Goal: Task Accomplishment & Management: Use online tool/utility

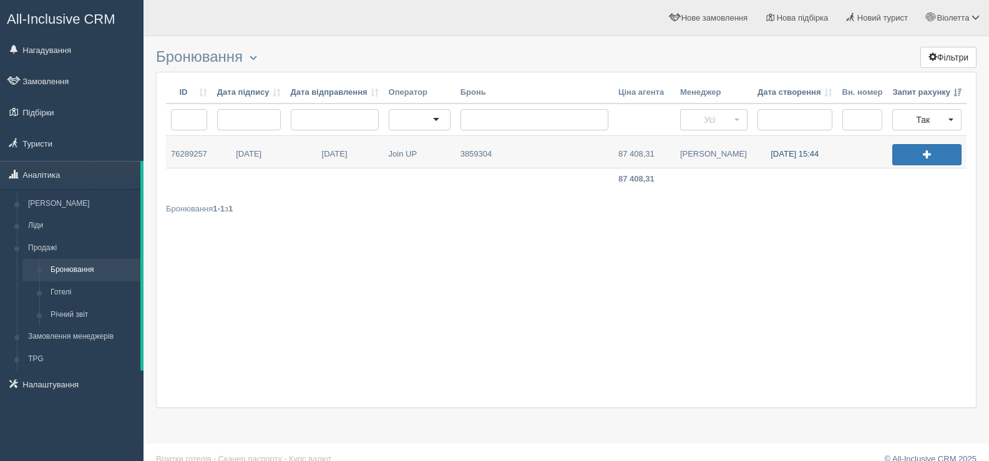
click at [788, 153] on link "16.09.2025 15:44" at bounding box center [795, 152] width 85 height 32
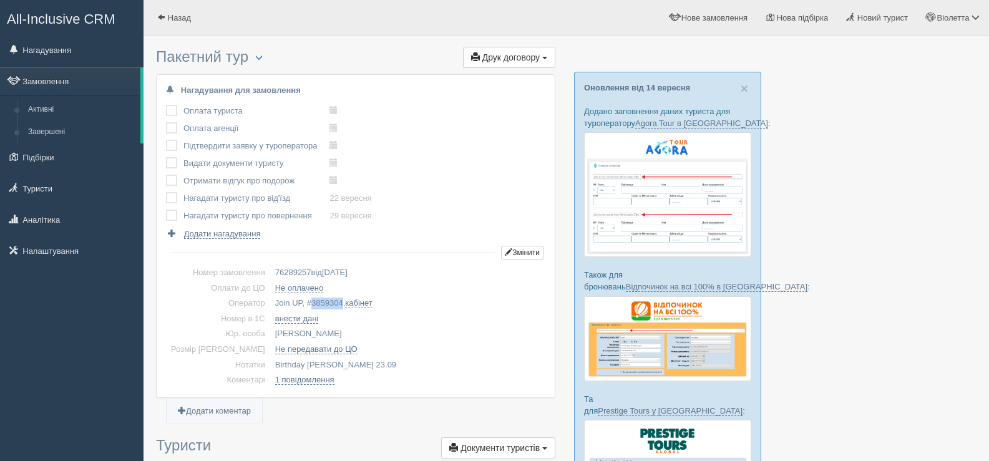
drag, startPoint x: 322, startPoint y: 301, endPoint x: 288, endPoint y: 307, distance: 34.8
click at [288, 307] on td "Join UP, # 3859304 , кабінет" at bounding box center [407, 304] width 275 height 16
copy span "3859304"
click at [263, 57] on span "button" at bounding box center [258, 57] width 7 height 7
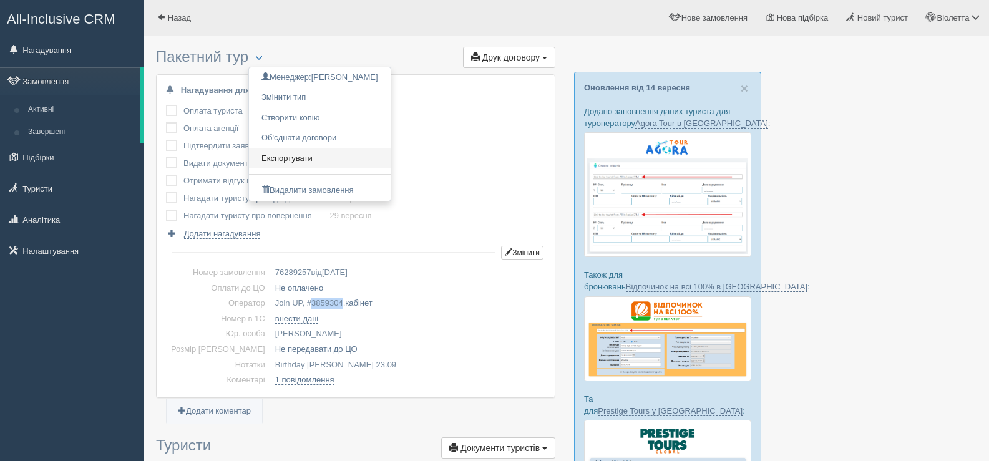
click at [304, 157] on link "Експортувати" at bounding box center [320, 159] width 142 height 21
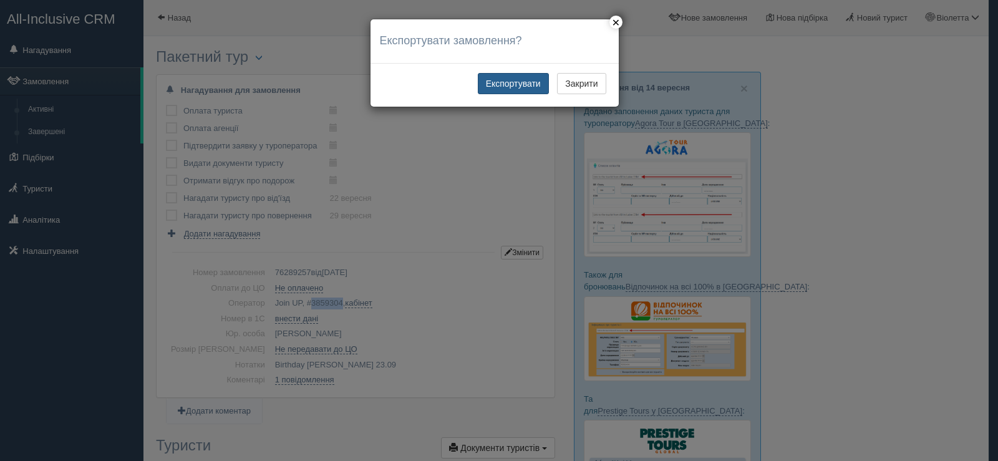
click at [514, 84] on button "Експортувати" at bounding box center [513, 83] width 71 height 21
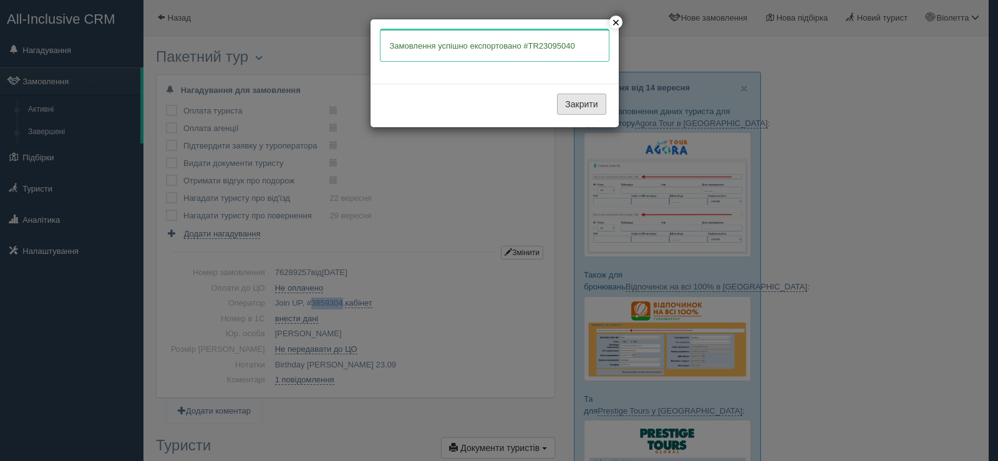
click at [573, 99] on button "Закрити" at bounding box center [581, 104] width 49 height 21
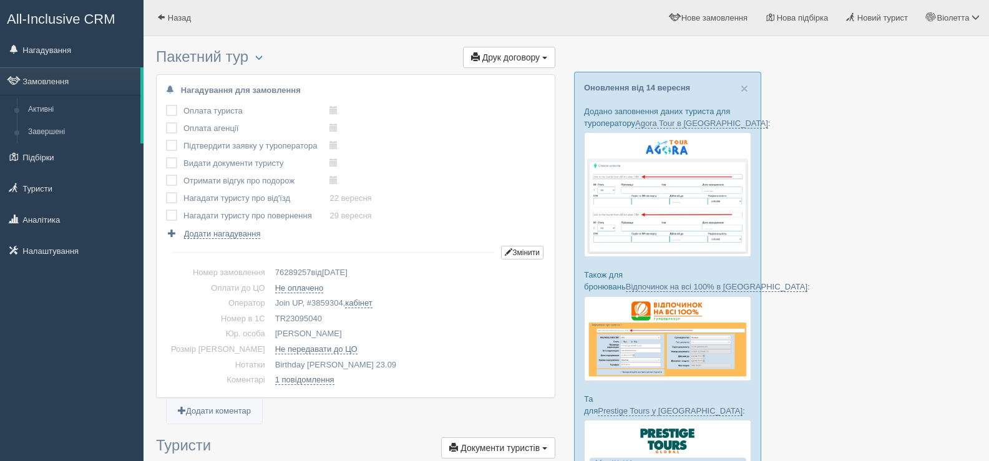
drag, startPoint x: 300, startPoint y: 314, endPoint x: 252, endPoint y: 316, distance: 47.5
click at [270, 316] on td "TR23095040" at bounding box center [407, 319] width 275 height 16
copy td "TR23095040"
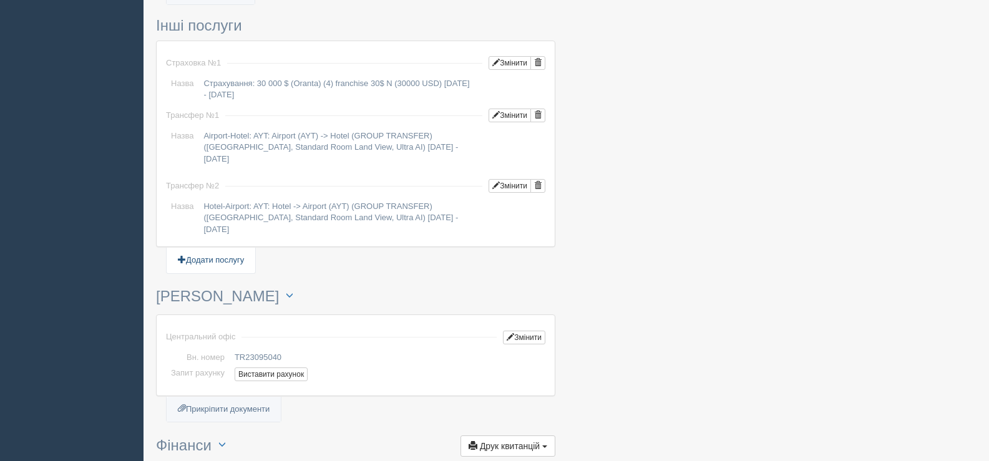
scroll to position [1186, 0]
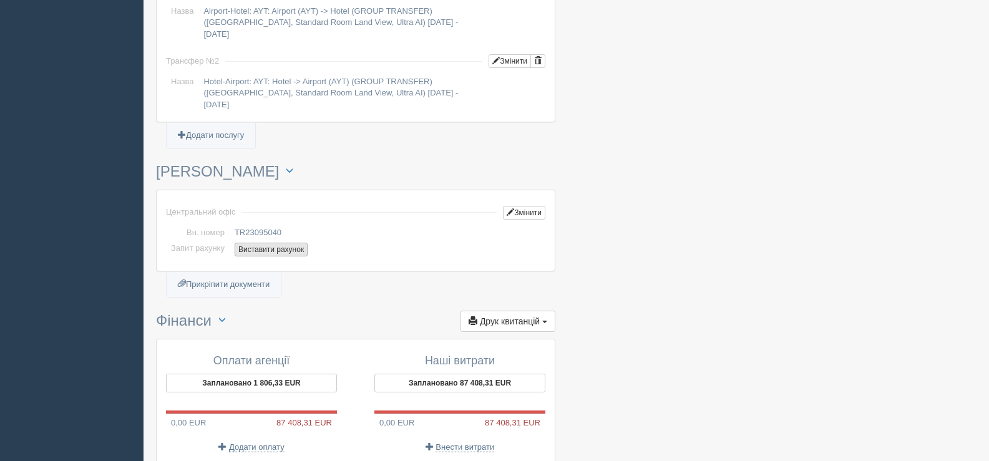
click at [272, 249] on button "Виставити рахунок" at bounding box center [271, 250] width 73 height 14
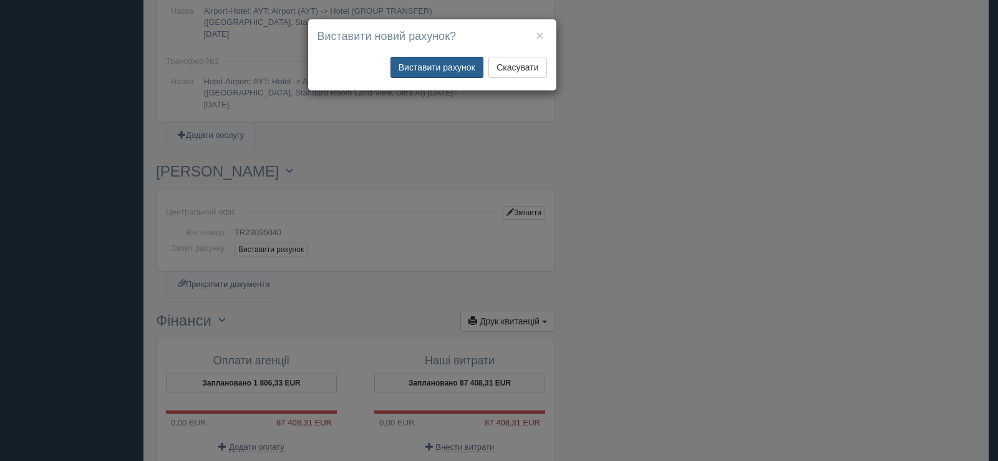
click at [438, 62] on button "Виставити рахунок" at bounding box center [437, 67] width 93 height 21
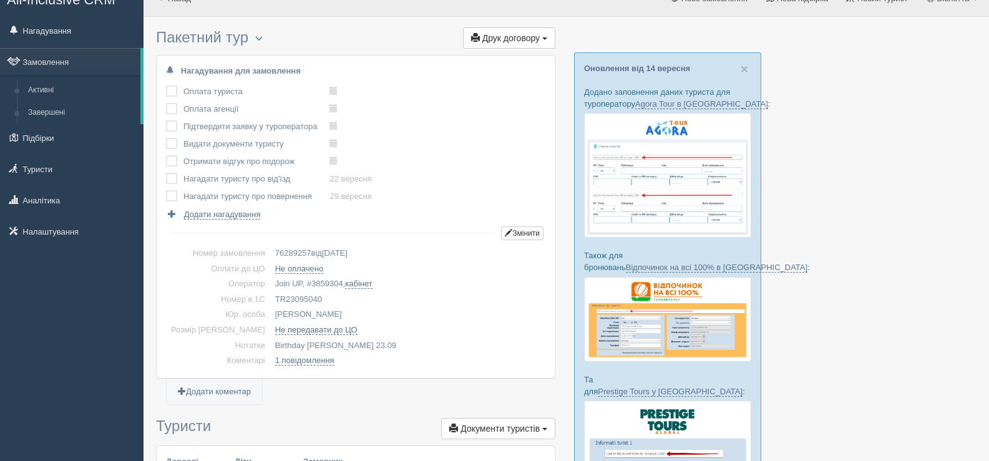
scroll to position [0, 0]
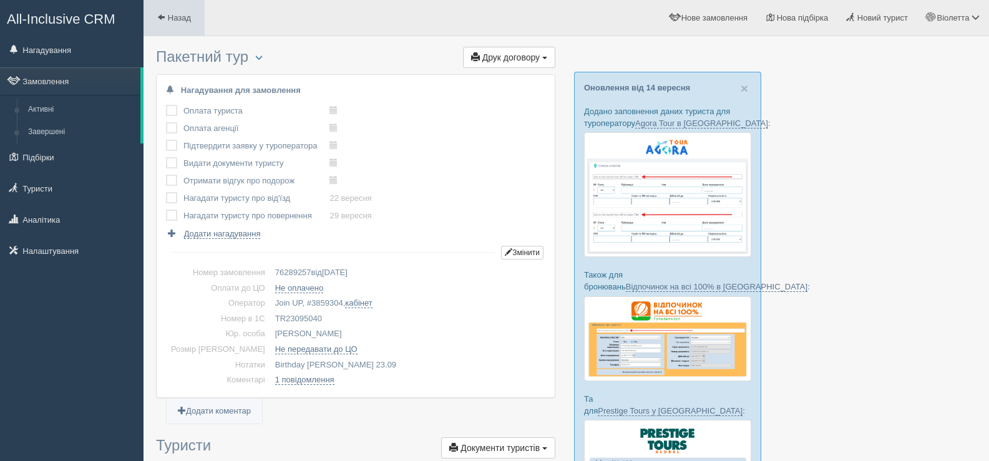
click at [163, 15] on span at bounding box center [161, 17] width 8 height 8
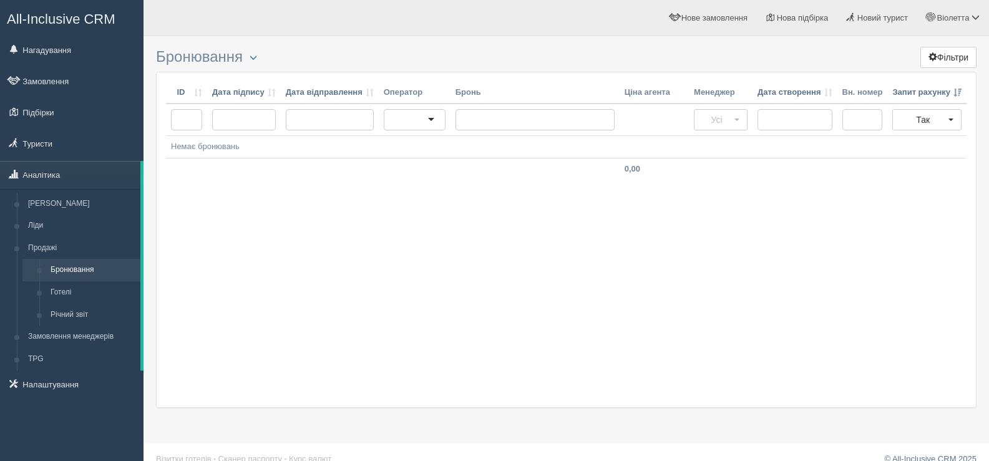
click at [697, 290] on div "ID Дата підпису Дата відправлення Оператор [PERSON_NAME] агента Менеджер Дата с…" at bounding box center [566, 240] width 821 height 336
